Goal: Information Seeking & Learning: Learn about a topic

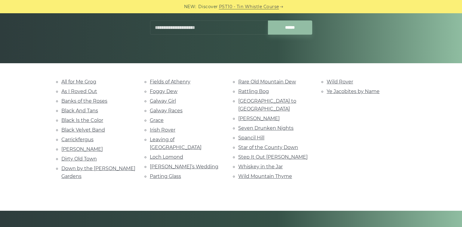
scroll to position [95, 0]
click at [263, 173] on link "Wild Mountain Thyme" at bounding box center [265, 176] width 54 height 6
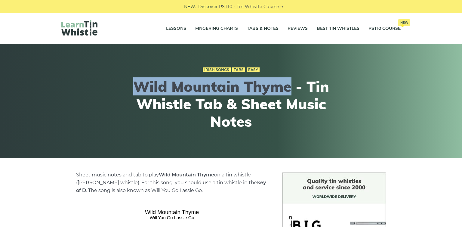
drag, startPoint x: 135, startPoint y: 86, endPoint x: 289, endPoint y: 86, distance: 155.0
click at [289, 86] on h1 "Wild Mountain Thyme - Tin Whistle Tab & Sheet Music Notes" at bounding box center [230, 104] width 221 height 52
copy h1 "Wild Mountain Thyme"
